Goal: Task Accomplishment & Management: Manage account settings

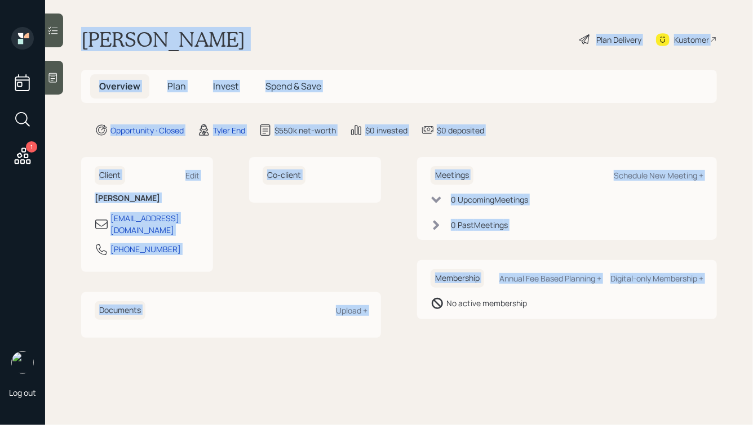
drag, startPoint x: 75, startPoint y: 32, endPoint x: 457, endPoint y: 362, distance: 505.0
click at [457, 362] on main "[PERSON_NAME] Plan Delivery Kustomer Overview Plan Invest Spend & Save Opportun…" at bounding box center [399, 212] width 708 height 425
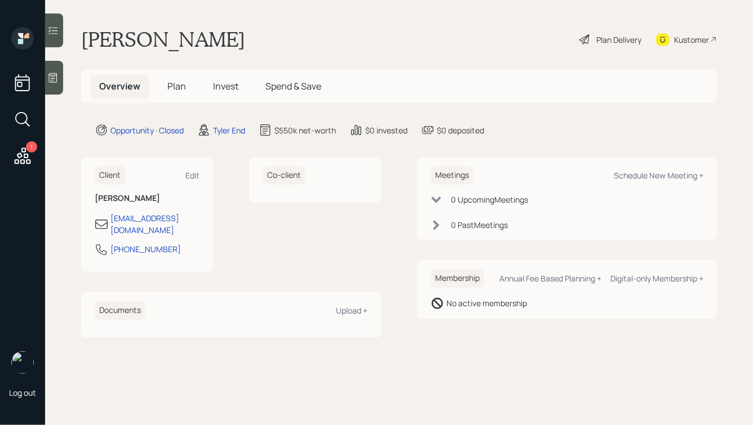
click at [61, 76] on div at bounding box center [54, 78] width 18 height 34
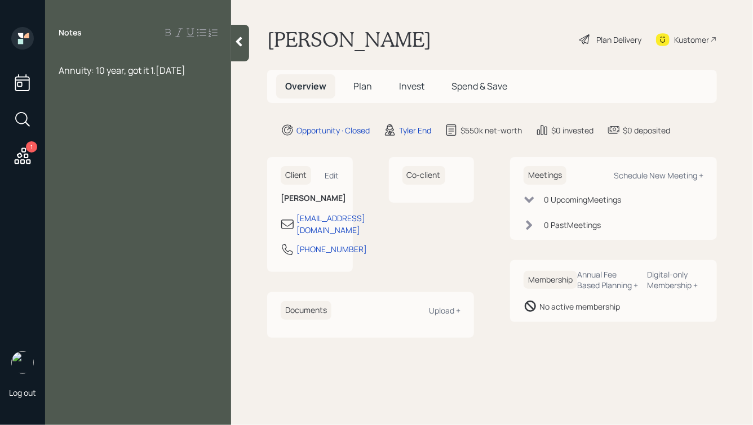
click at [114, 56] on div at bounding box center [138, 58] width 159 height 12
drag, startPoint x: 81, startPoint y: 70, endPoint x: 48, endPoint y: 69, distance: 32.7
click at [48, 69] on div "IRA: Annuity: 10 year, got it 1.[DATE]" at bounding box center [138, 77] width 186 height 50
click at [90, 83] on span "Annuity: 10 year, got it 1.[DATE]" at bounding box center [122, 83] width 127 height 12
click at [211, 87] on div "Annuity: 10 year, got it 1.[DATE]" at bounding box center [138, 83] width 159 height 12
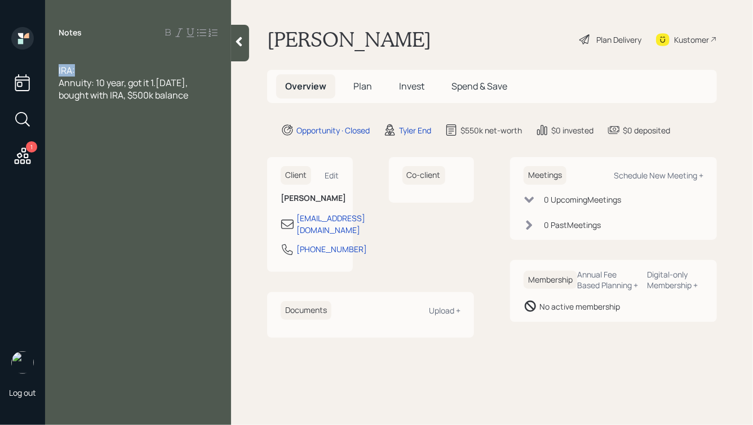
drag, startPoint x: 76, startPoint y: 70, endPoint x: 49, endPoint y: 74, distance: 26.8
click at [48, 74] on div "IRA: Annuity: 10 year, got it 1.[DATE], bought with IRA, $500k balance" at bounding box center [138, 83] width 186 height 62
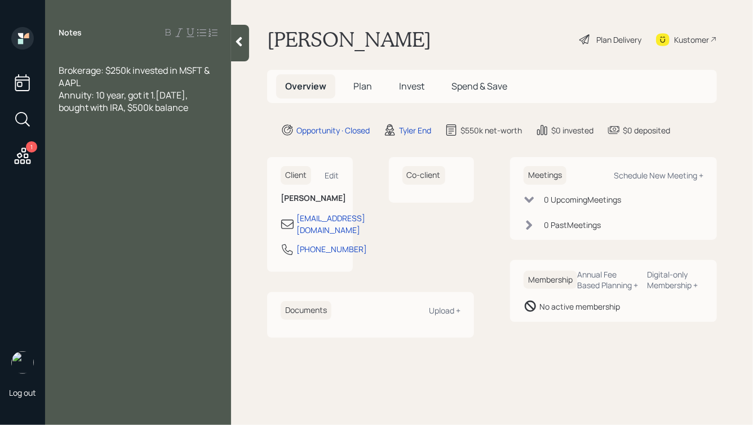
click at [92, 60] on div at bounding box center [138, 58] width 159 height 12
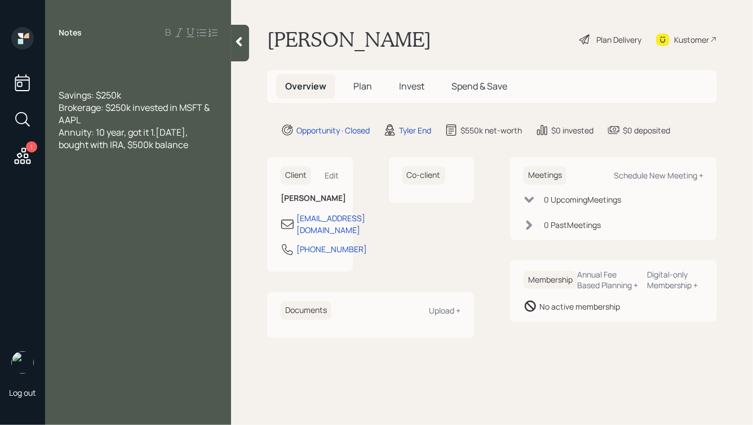
click at [94, 97] on span "Savings: $250k" at bounding box center [90, 95] width 63 height 12
click at [73, 63] on div at bounding box center [138, 58] width 159 height 12
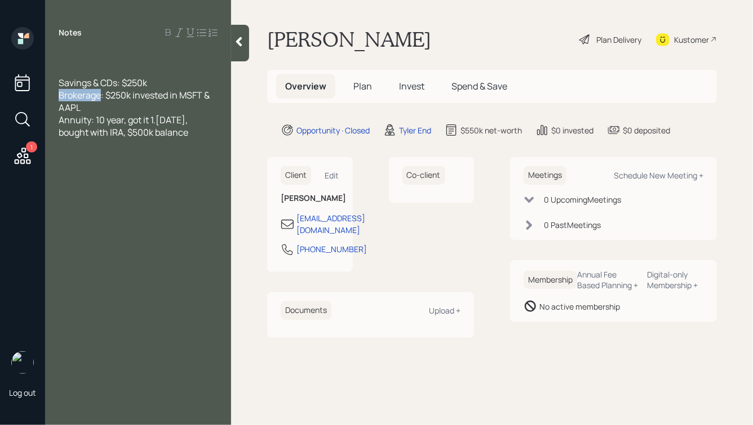
drag, startPoint x: 101, startPoint y: 96, endPoint x: 45, endPoint y: 99, distance: 56.5
click at [45, 99] on div "1 Log out Notes Savings & CDs: $250k Brokerage: $250k invested in MSFT & AAPL A…" at bounding box center [376, 212] width 753 height 425
click at [192, 120] on div "Annuity: 10 year, got it 1.[DATE], bought with IRA, $500k balance" at bounding box center [138, 113] width 159 height 25
click at [103, 59] on div at bounding box center [138, 58] width 159 height 12
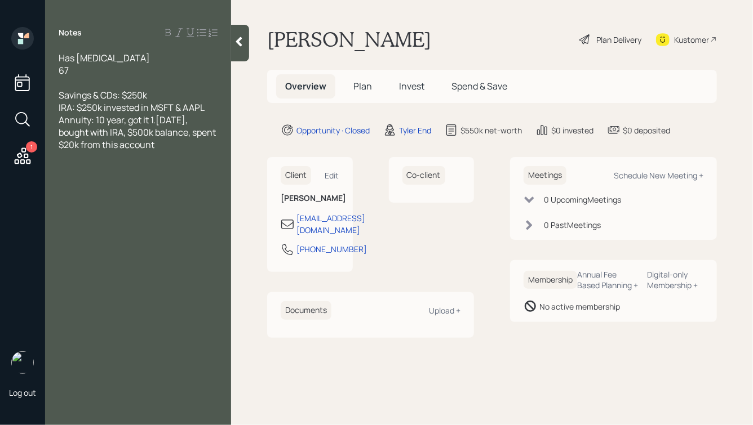
click at [172, 148] on div "Annuity: 10 year, got it 1.[DATE], bought with IRA, $500k balance, spent $20k f…" at bounding box center [138, 132] width 159 height 37
click at [97, 68] on div "67" at bounding box center [138, 70] width 159 height 12
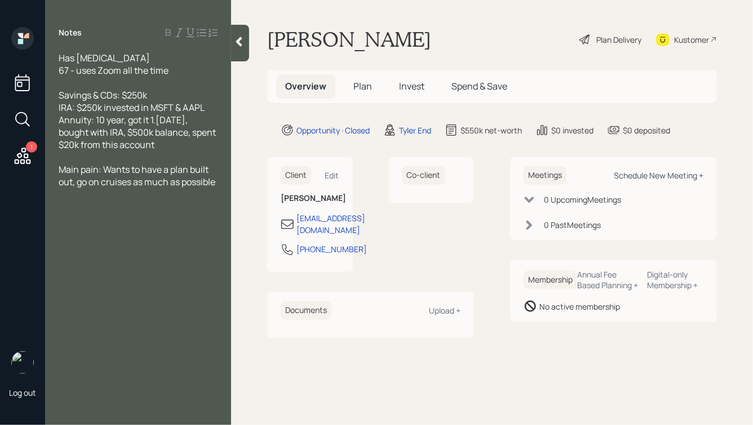
click at [622, 174] on div "Schedule New Meeting +" at bounding box center [659, 175] width 90 height 11
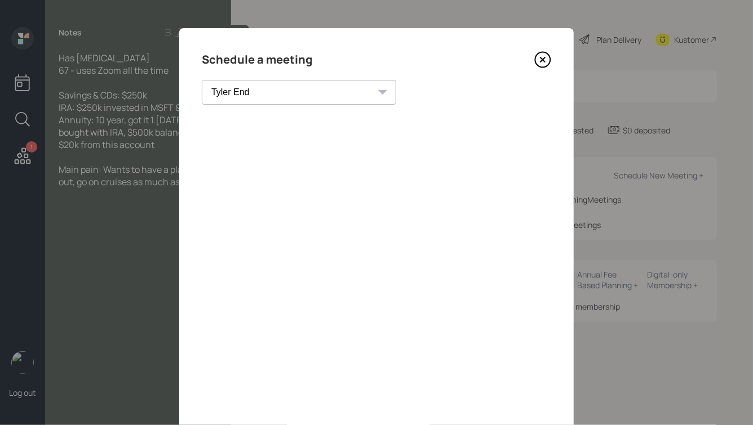
click at [264, 94] on select "[PERSON_NAME] [PERSON_NAME] [PERSON_NAME] [PERSON_NAME] [PERSON_NAME] [PERSON_N…" at bounding box center [299, 92] width 194 height 25
select select "round-[PERSON_NAME]"
click at [202, 80] on select "[PERSON_NAME] [PERSON_NAME] [PERSON_NAME] [PERSON_NAME] [PERSON_NAME] [PERSON_N…" at bounding box center [299, 92] width 194 height 25
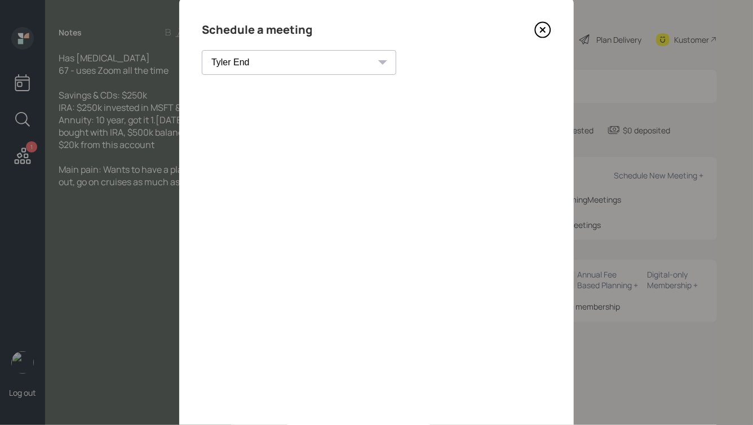
scroll to position [29, 0]
click at [539, 26] on icon at bounding box center [542, 30] width 17 height 17
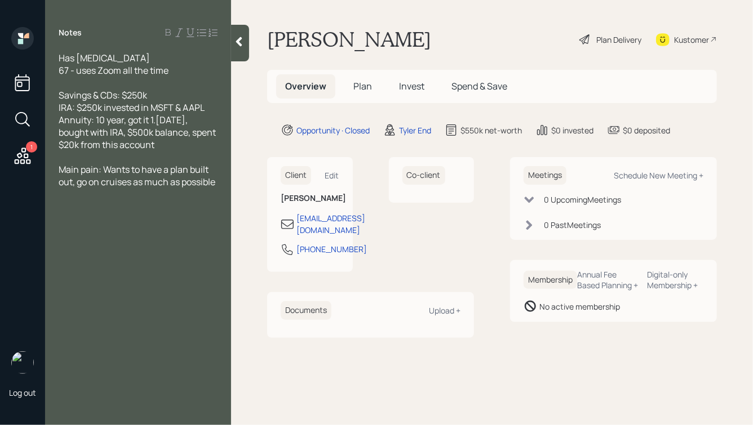
click at [179, 144] on div "Annuity: 10 year, got it 1.[DATE], bought with IRA, $500k balance, spent $20k f…" at bounding box center [138, 132] width 159 height 37
click at [407, 134] on div "Tyler End" at bounding box center [415, 131] width 32 height 12
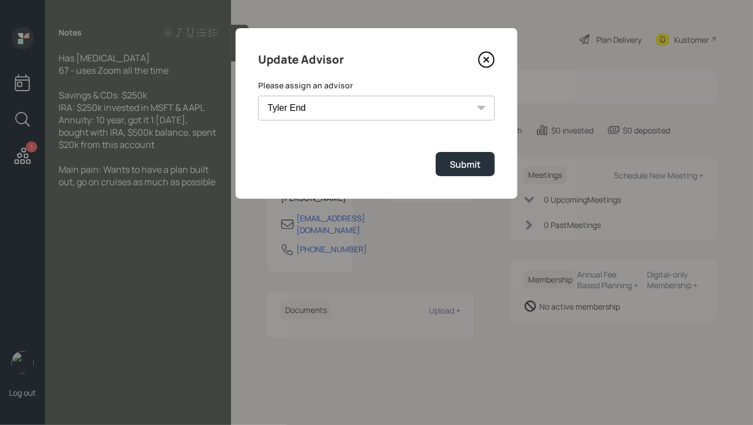
click at [422, 108] on select "[PERSON_NAME] [PERSON_NAME] End [PERSON_NAME] [PERSON_NAME] [PERSON_NAME] [PERS…" at bounding box center [376, 108] width 237 height 25
select select "8b79112e-3cfb-44f9-89e7-15267fe946c1"
click at [258, 96] on select "[PERSON_NAME] [PERSON_NAME] End [PERSON_NAME] [PERSON_NAME] [PERSON_NAME] [PERS…" at bounding box center [376, 108] width 237 height 25
click at [460, 163] on div "Submit" at bounding box center [465, 164] width 31 height 12
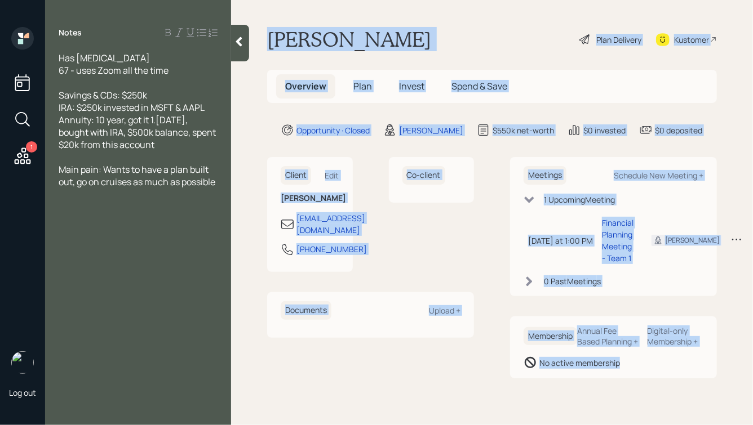
drag, startPoint x: 263, startPoint y: 23, endPoint x: 658, endPoint y: 404, distance: 549.2
click at [658, 404] on main "[PERSON_NAME] Plan Delivery Kustomer Overview Plan Invest Spend & Save Opportun…" at bounding box center [492, 212] width 522 height 425
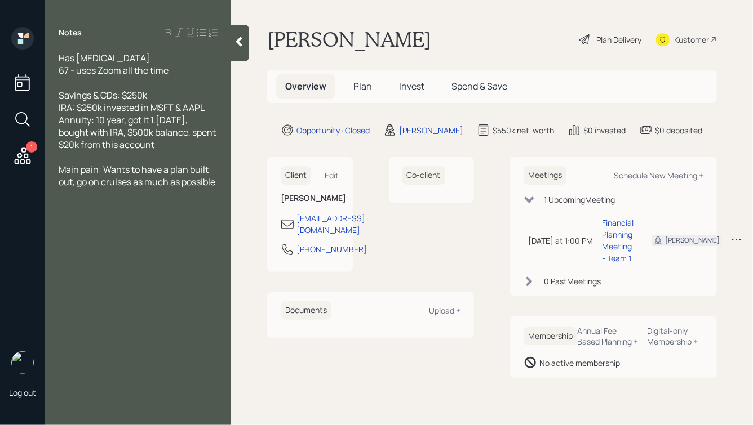
click at [236, 37] on icon at bounding box center [238, 41] width 11 height 11
